Goal: Task Accomplishment & Management: Manage account settings

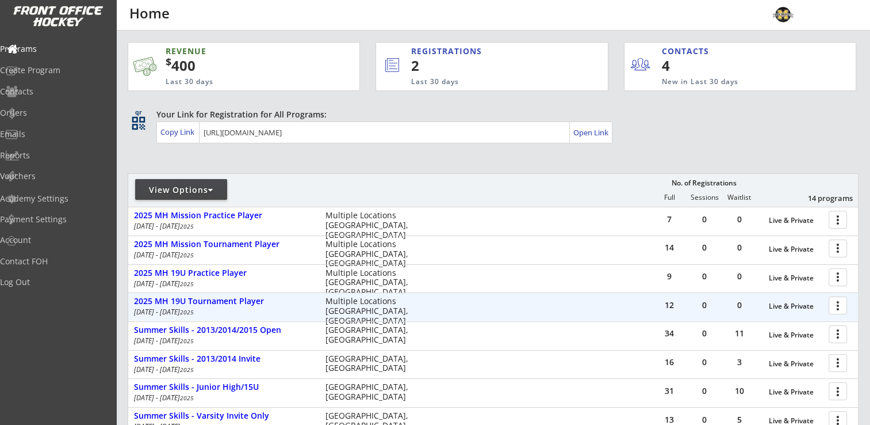
click at [834, 304] on div at bounding box center [840, 305] width 20 height 20
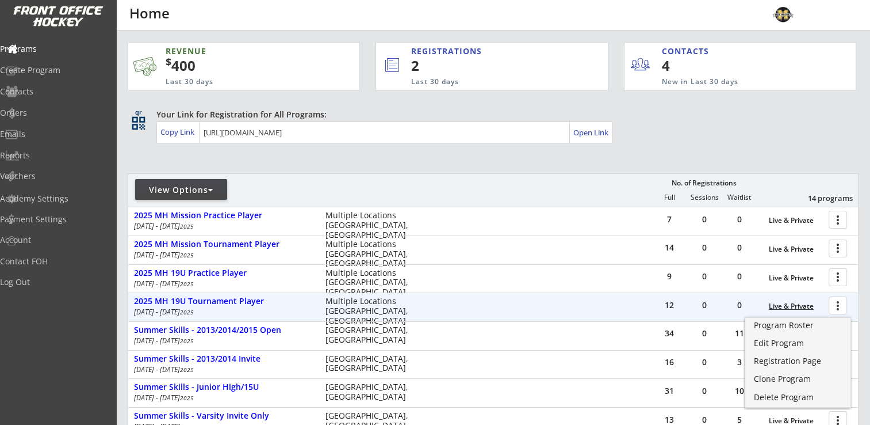
click at [792, 305] on div "Live & Private" at bounding box center [796, 306] width 54 height 8
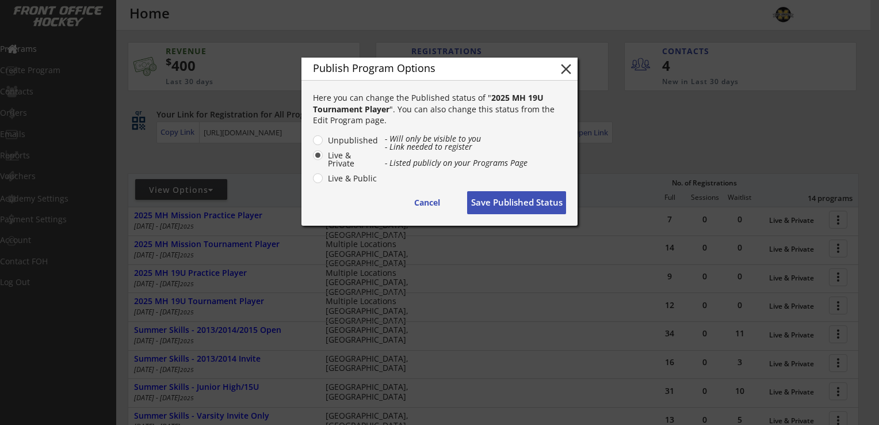
click at [324, 139] on label "Unpublished" at bounding box center [351, 140] width 54 height 8
click at [312, 139] on input "Unpublished" at bounding box center [307, 139] width 7 height 7
radio input "true"
click at [525, 203] on button "Save Published Status" at bounding box center [516, 202] width 99 height 23
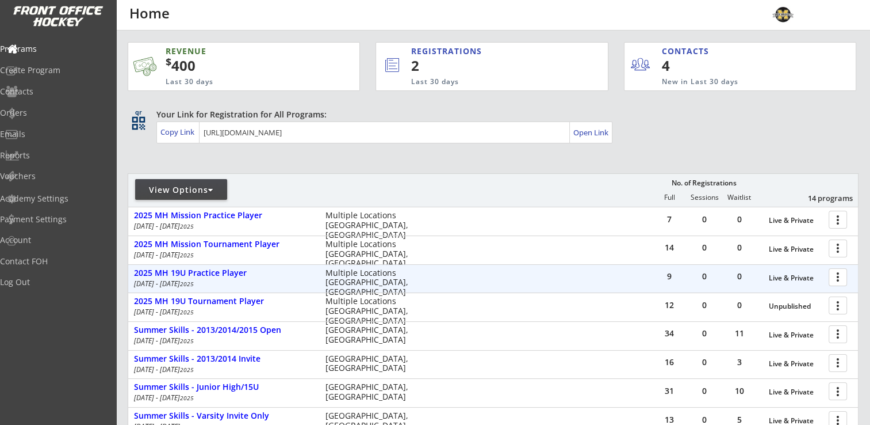
click at [838, 276] on div at bounding box center [840, 276] width 20 height 20
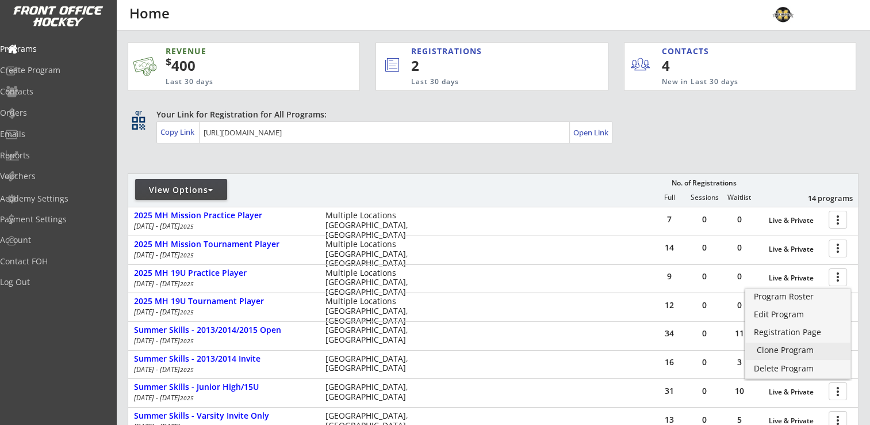
click at [790, 346] on div "Clone Program" at bounding box center [798, 350] width 82 height 8
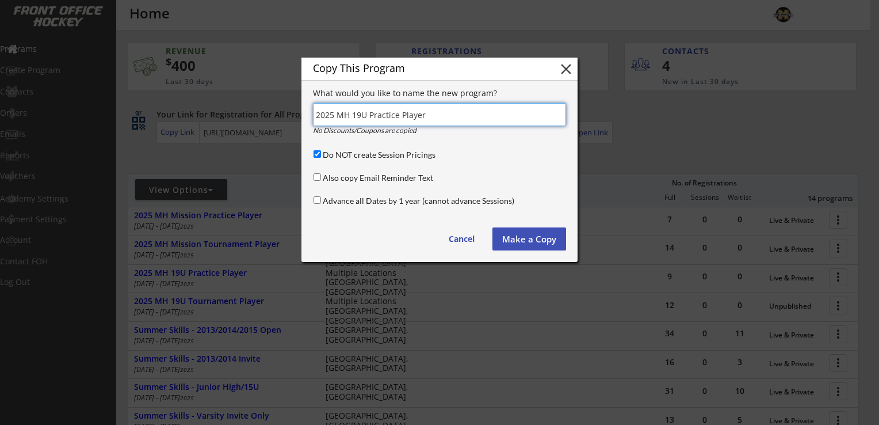
click at [336, 113] on input "input" at bounding box center [439, 114] width 253 height 23
click at [334, 113] on input "input" at bounding box center [439, 114] width 253 height 23
click at [452, 111] on input "input" at bounding box center [439, 114] width 253 height 23
type input "2026 MH 19U Practice Skater & Goalies"
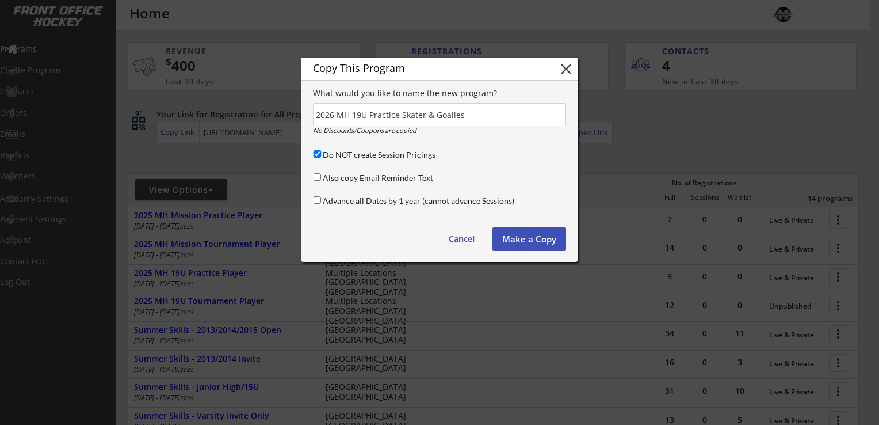
click at [317, 153] on input "Do NOT create Session Pricings" at bounding box center [317, 153] width 7 height 7
checkbox input "false"
click at [318, 197] on input "Advance all Dates by 1 year (cannot advance Sessions)" at bounding box center [317, 199] width 7 height 7
checkbox input "true"
click at [538, 240] on button "Make a Copy" at bounding box center [529, 238] width 74 height 23
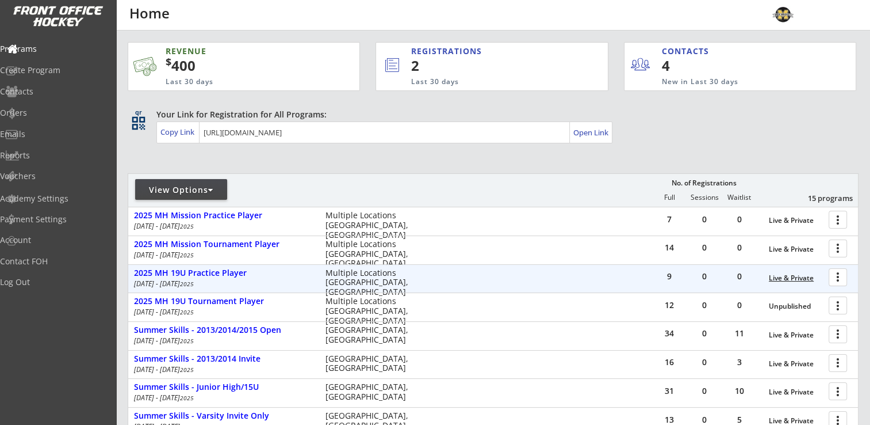
click at [801, 279] on div "Live & Private" at bounding box center [796, 278] width 54 height 8
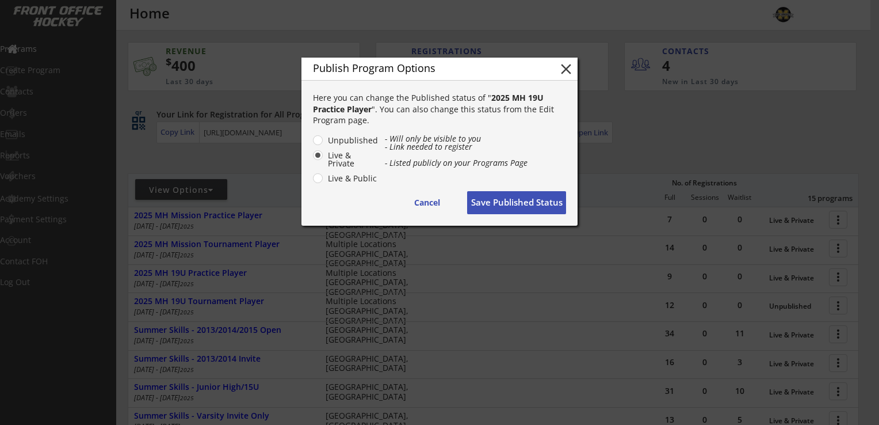
click at [324, 140] on label "Unpublished" at bounding box center [351, 140] width 54 height 8
click at [312, 140] on input "Unpublished" at bounding box center [307, 139] width 7 height 7
radio input "true"
click at [507, 202] on button "Save Published Status" at bounding box center [516, 202] width 99 height 23
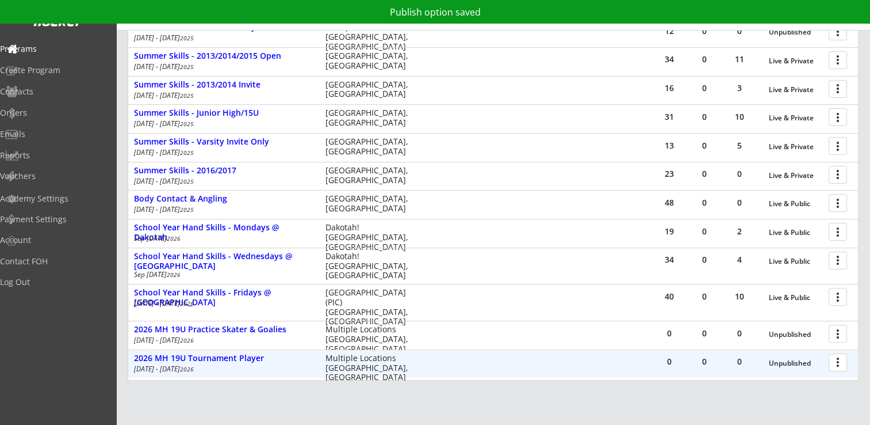
scroll to position [361, 0]
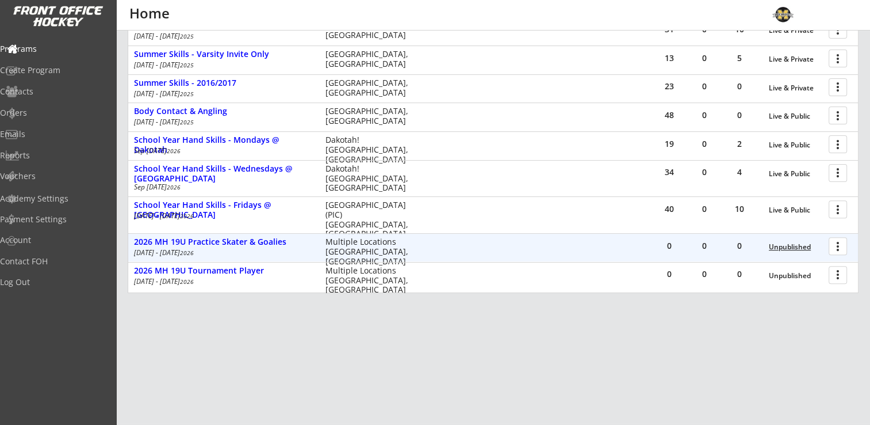
click at [788, 247] on div "Unpublished" at bounding box center [796, 247] width 54 height 8
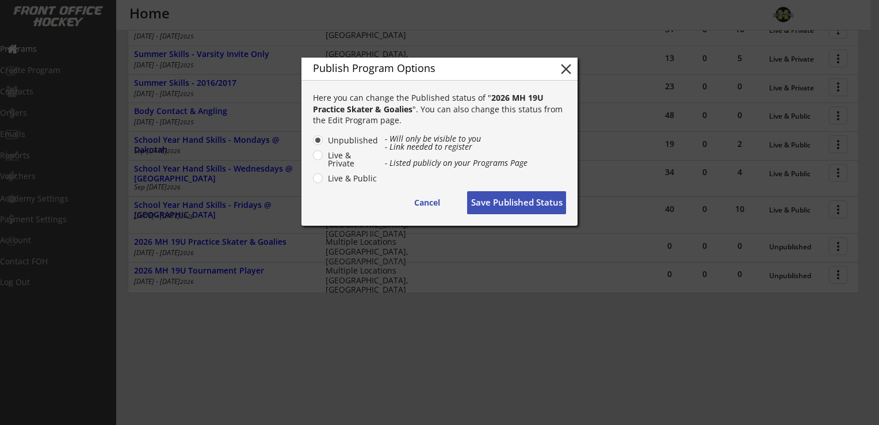
click at [324, 155] on label "Live & Private" at bounding box center [351, 159] width 54 height 16
click at [312, 144] on input "Live & Private" at bounding box center [307, 139] width 7 height 7
radio input "true"
click at [525, 201] on button "Save Published Status" at bounding box center [516, 202] width 99 height 23
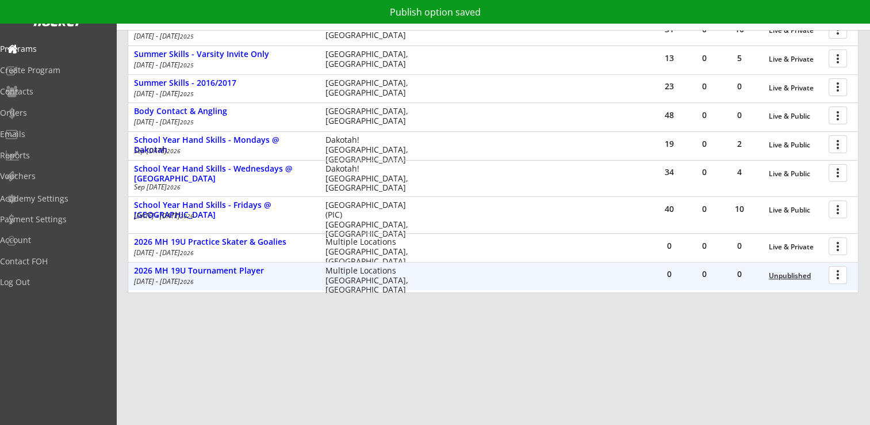
click at [803, 278] on div "Unpublished" at bounding box center [796, 276] width 54 height 8
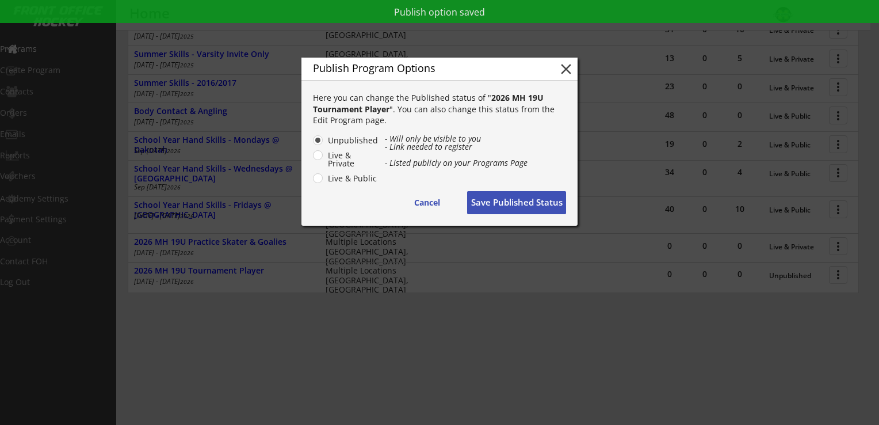
click at [324, 156] on label "Live & Private" at bounding box center [351, 159] width 54 height 16
click at [312, 144] on input "Live & Private" at bounding box center [307, 139] width 7 height 7
radio input "true"
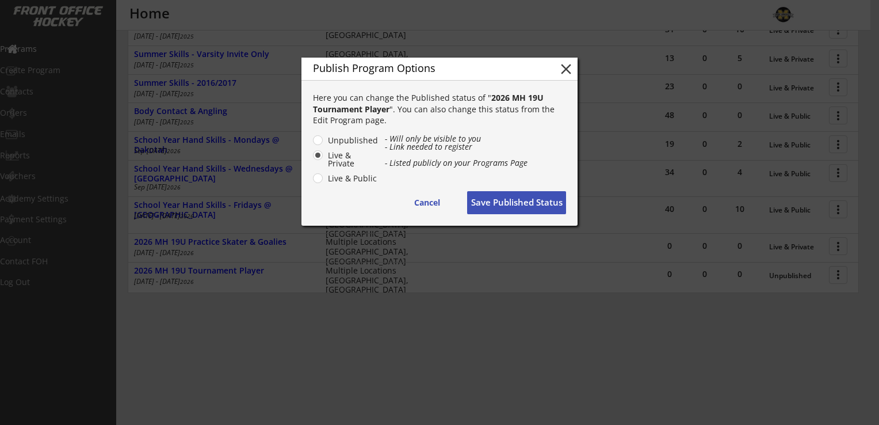
click at [526, 206] on button "Save Published Status" at bounding box center [516, 202] width 99 height 23
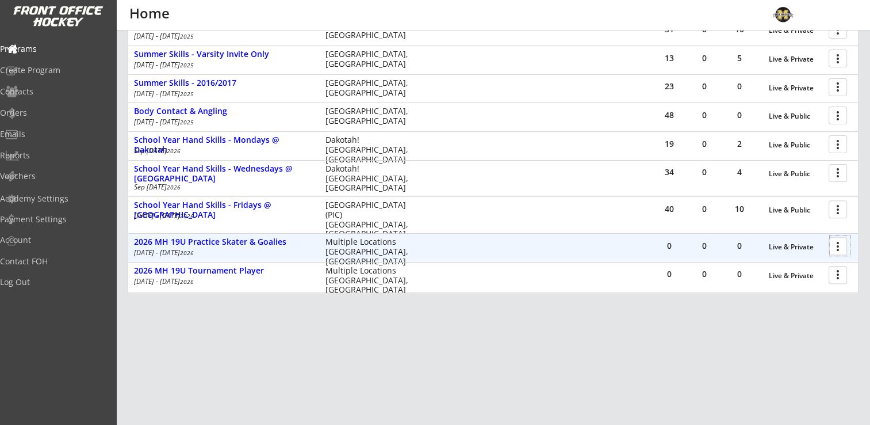
click at [836, 247] on div at bounding box center [840, 245] width 20 height 20
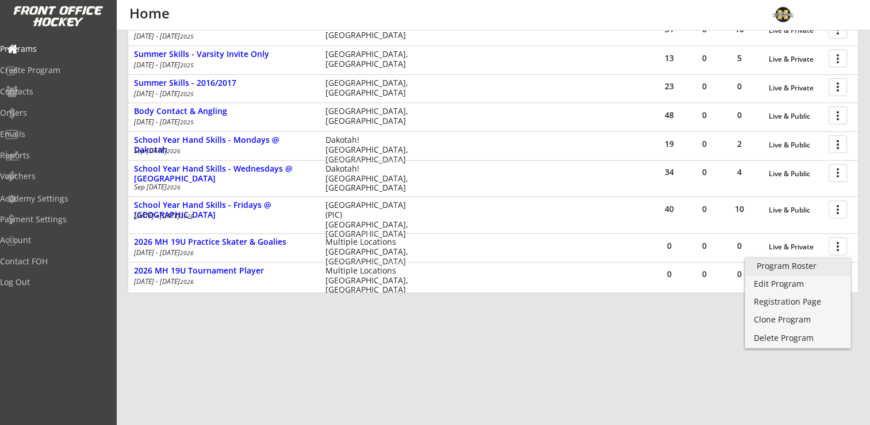
click at [801, 266] on div "Program Roster" at bounding box center [798, 266] width 82 height 8
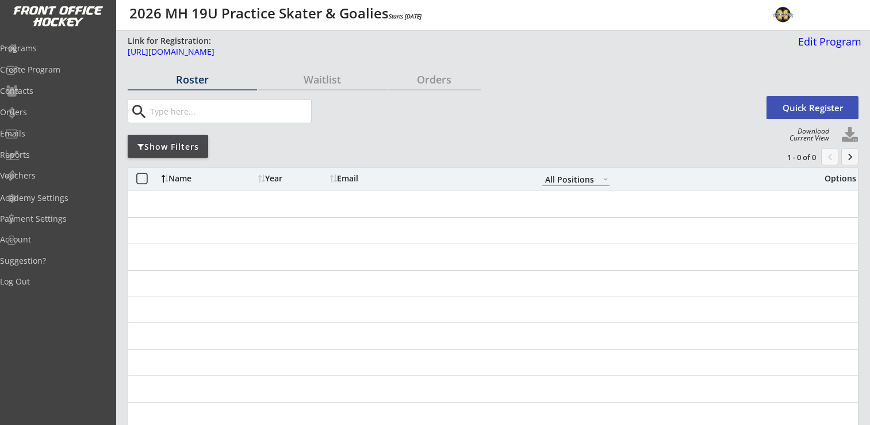
select select ""All Positions""
click at [323, 45] on div "Link for Registration: [URL][DOMAIN_NAME] Edit Program" at bounding box center [495, 51] width 734 height 32
click at [326, 49] on div "https://frontofficehockey.com/program/1755281763543x702947471133245400" at bounding box center [418, 52] width 580 height 8
click at [47, 46] on div "Programs" at bounding box center [55, 48] width 104 height 8
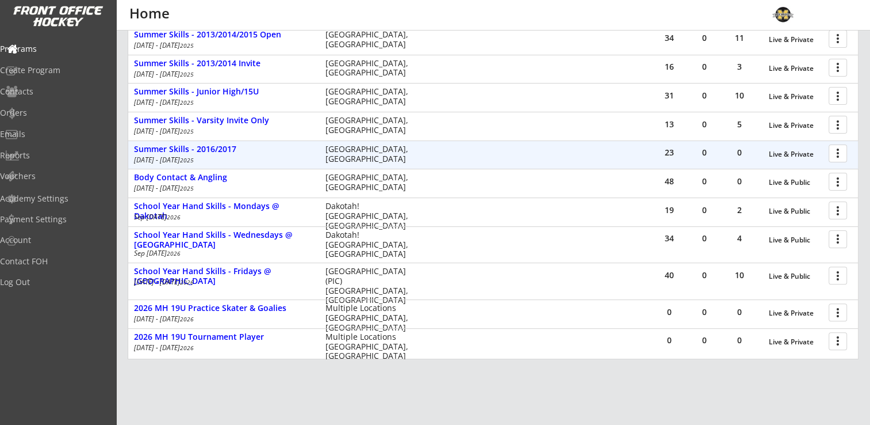
scroll to position [361, 0]
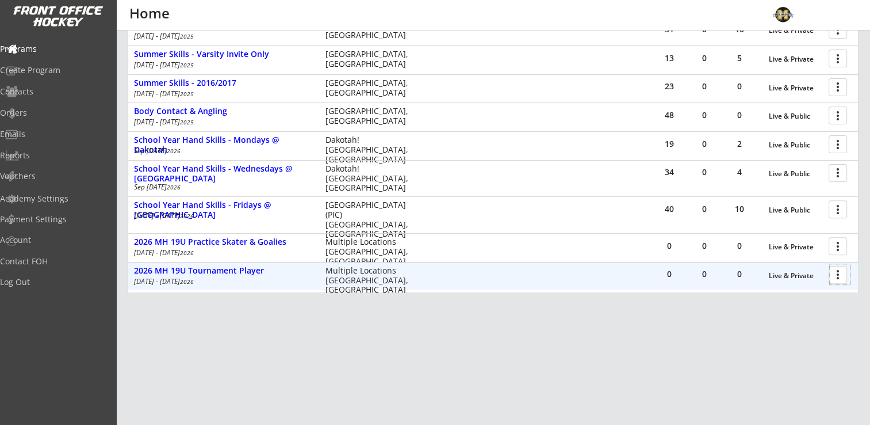
click at [831, 273] on div at bounding box center [840, 274] width 20 height 20
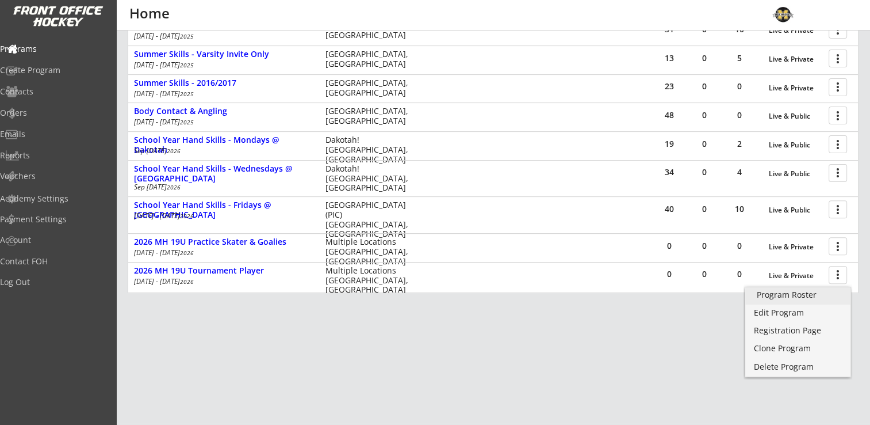
click at [819, 291] on div "Program Roster" at bounding box center [798, 295] width 82 height 8
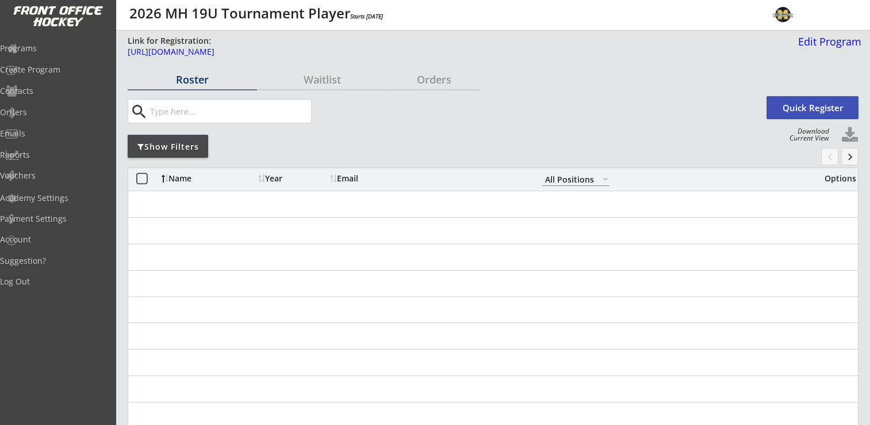
select select ""All Positions""
